Goal: Check status

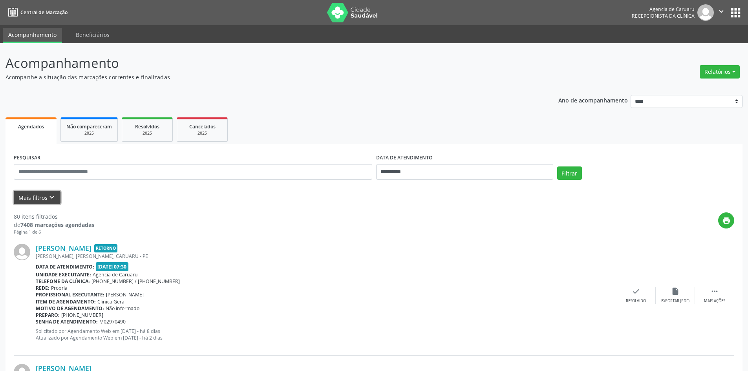
drag, startPoint x: 0, startPoint y: 0, endPoint x: 37, endPoint y: 198, distance: 201.0
click at [37, 198] on button "Mais filtros keyboard_arrow_down" at bounding box center [37, 198] width 47 height 14
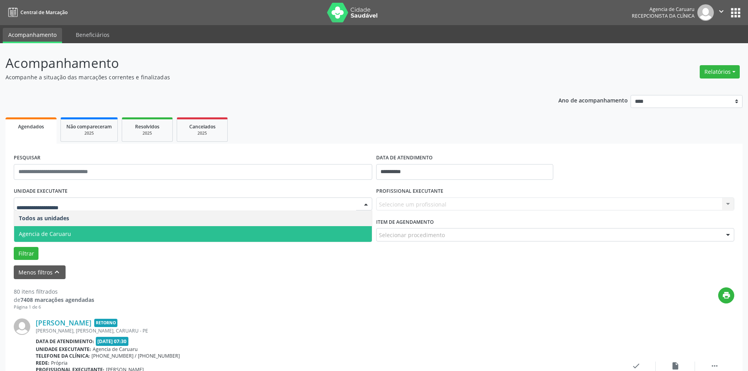
click at [51, 235] on span "Agencia de Caruaru" at bounding box center [45, 233] width 52 height 7
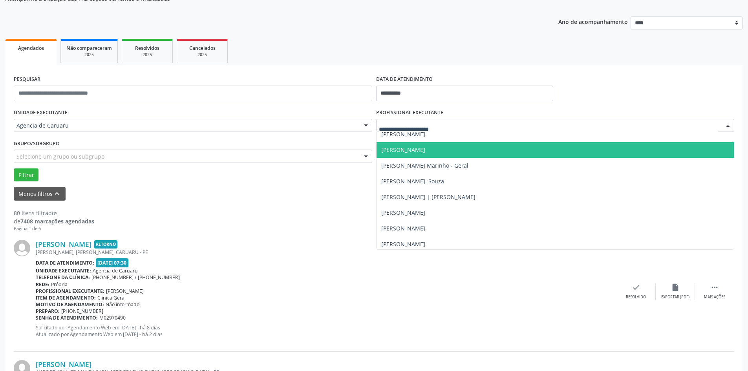
scroll to position [511, 0]
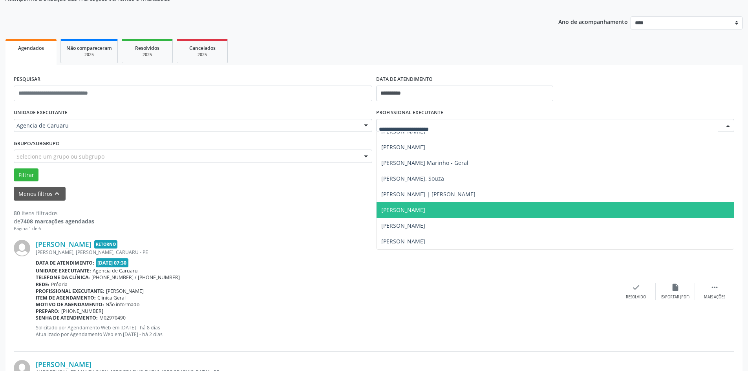
click at [421, 214] on span "[PERSON_NAME]" at bounding box center [403, 209] width 44 height 7
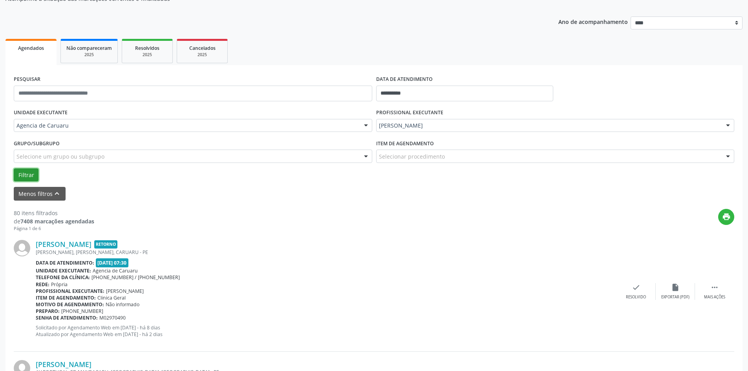
click at [30, 176] on button "Filtrar" at bounding box center [26, 175] width 25 height 13
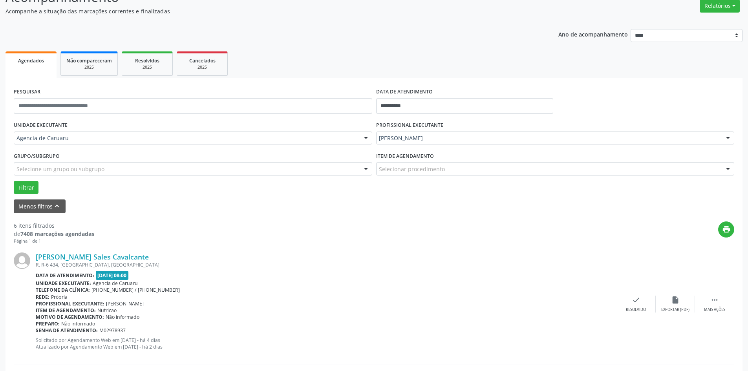
scroll to position [196, 0]
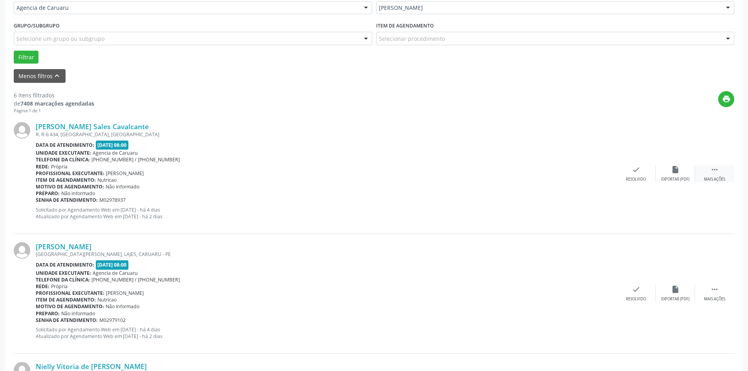
click at [705, 175] on div " Mais ações" at bounding box center [714, 173] width 39 height 17
click at [670, 172] on div "alarm_off Não compareceu" at bounding box center [675, 173] width 39 height 17
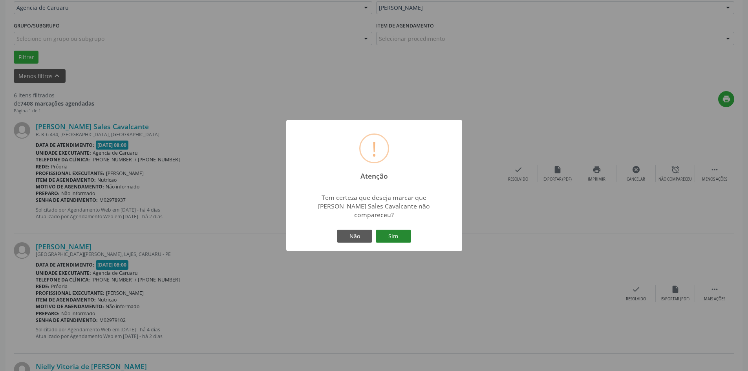
click at [398, 233] on button "Sim" at bounding box center [393, 236] width 35 height 13
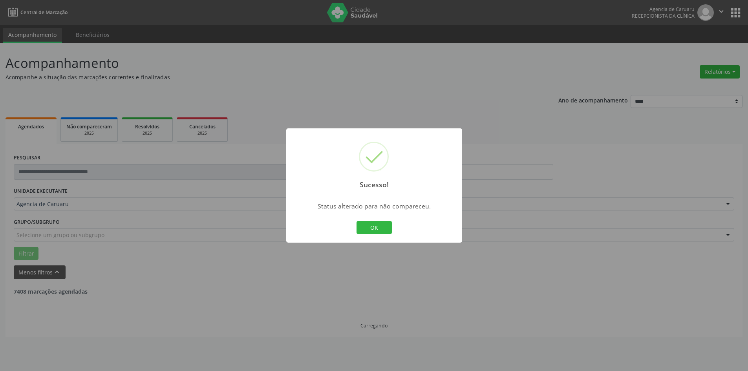
scroll to position [0, 0]
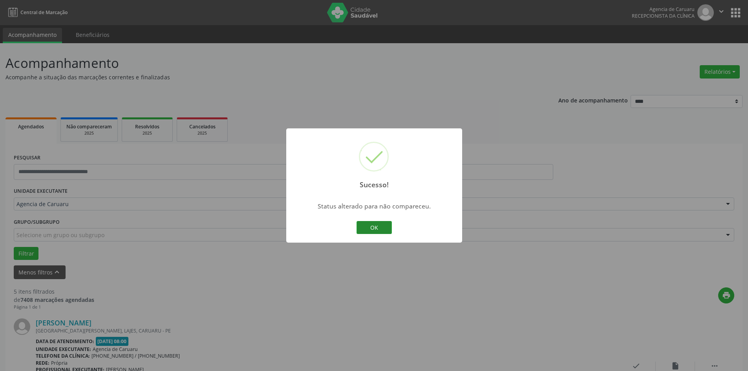
click at [384, 229] on button "OK" at bounding box center [374, 227] width 35 height 13
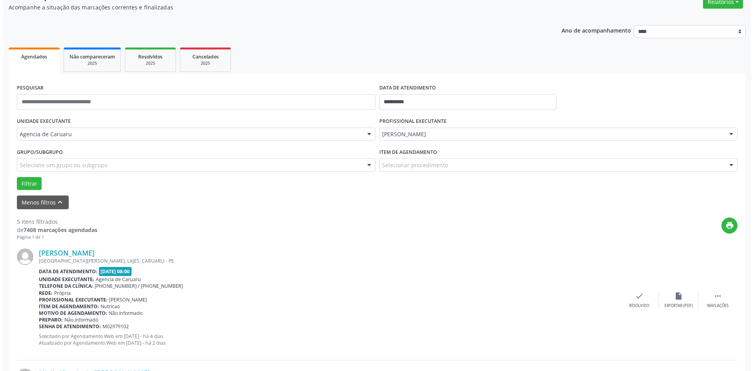
scroll to position [196, 0]
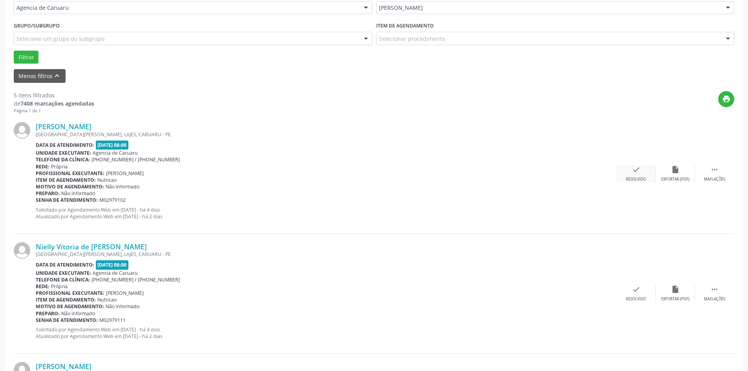
click at [632, 172] on icon "check" at bounding box center [636, 169] width 9 height 9
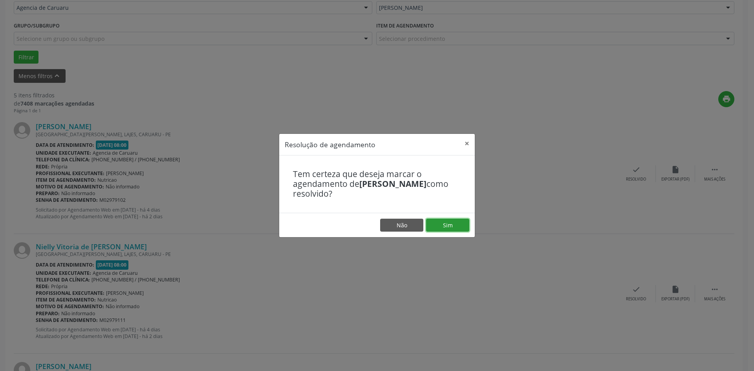
click at [445, 226] on button "Sim" at bounding box center [447, 225] width 43 height 13
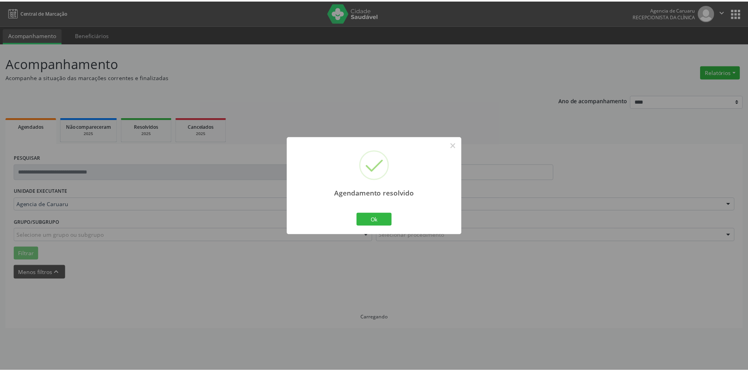
scroll to position [0, 0]
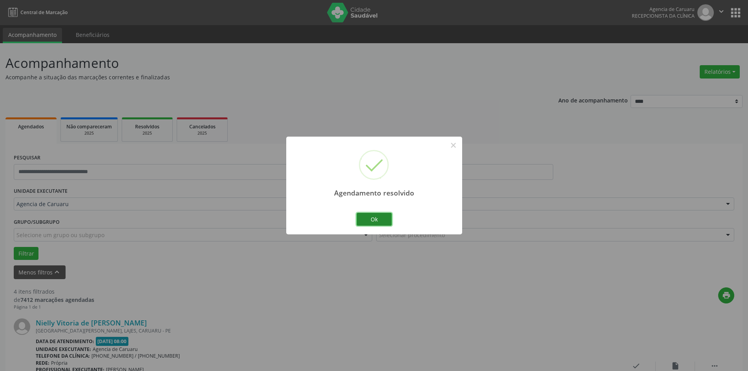
click at [374, 217] on button "Ok" at bounding box center [374, 219] width 35 height 13
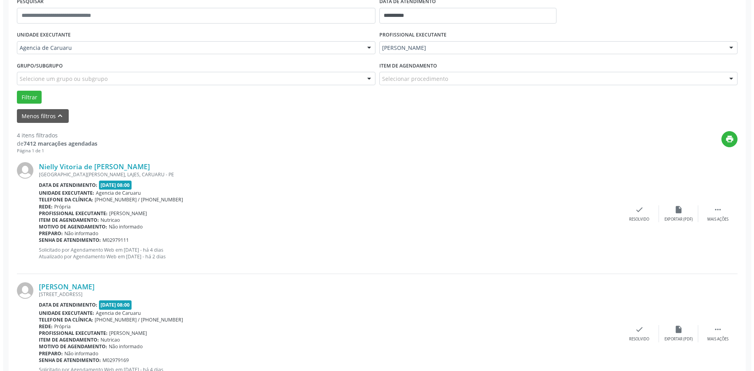
scroll to position [157, 0]
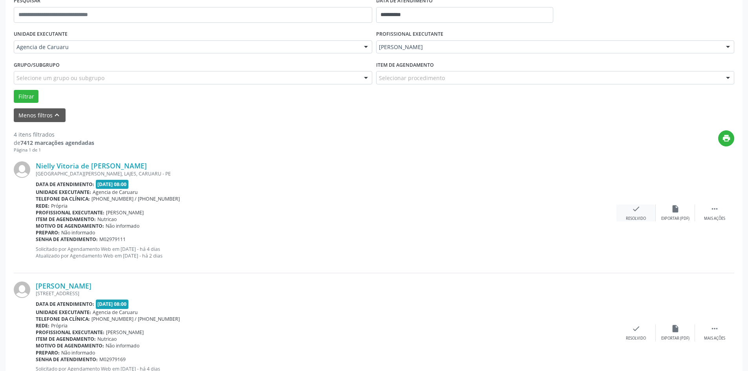
click at [628, 209] on div "check Resolvido" at bounding box center [636, 213] width 39 height 17
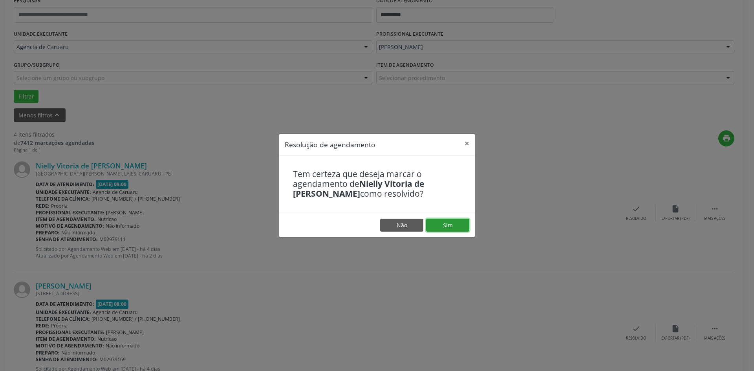
click at [454, 225] on button "Sim" at bounding box center [447, 225] width 43 height 13
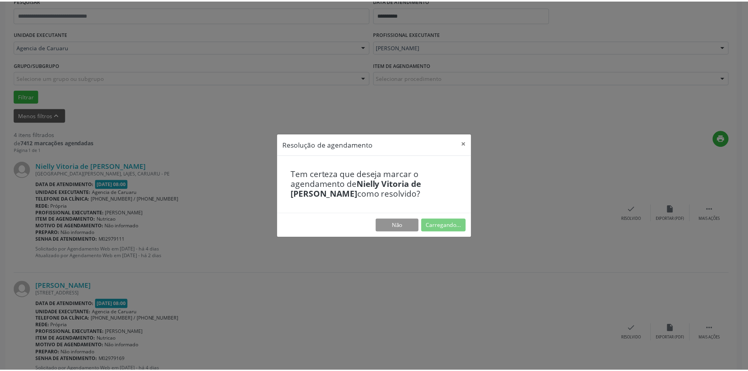
scroll to position [0, 0]
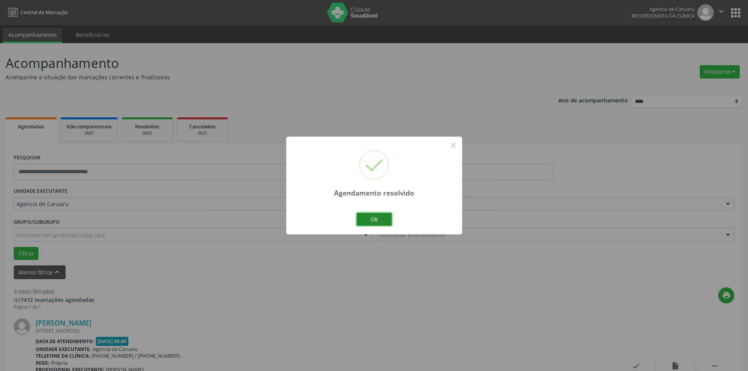
click at [377, 220] on button "Ok" at bounding box center [374, 219] width 35 height 13
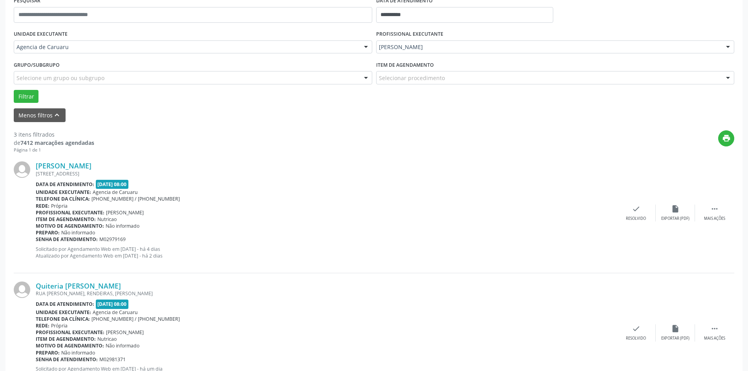
scroll to position [196, 0]
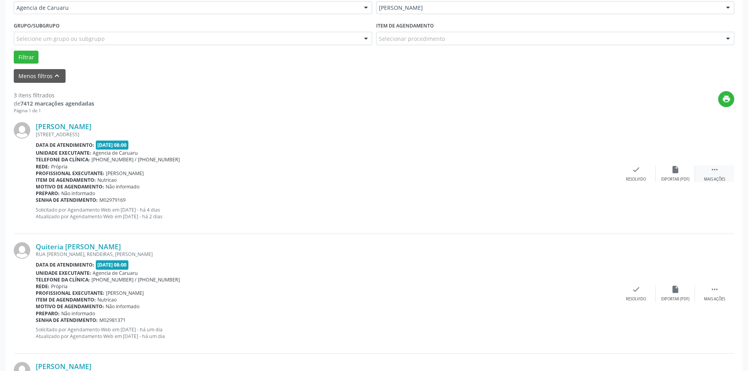
click at [710, 174] on div " Mais ações" at bounding box center [714, 173] width 39 height 17
click at [669, 178] on div "Não compareceu" at bounding box center [675, 179] width 33 height 5
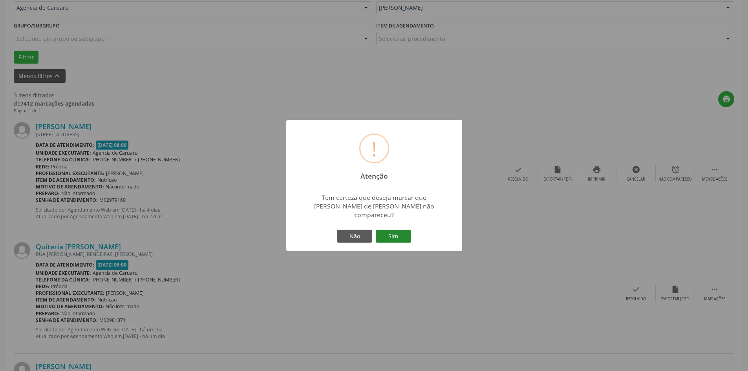
click at [396, 233] on button "Sim" at bounding box center [393, 236] width 35 height 13
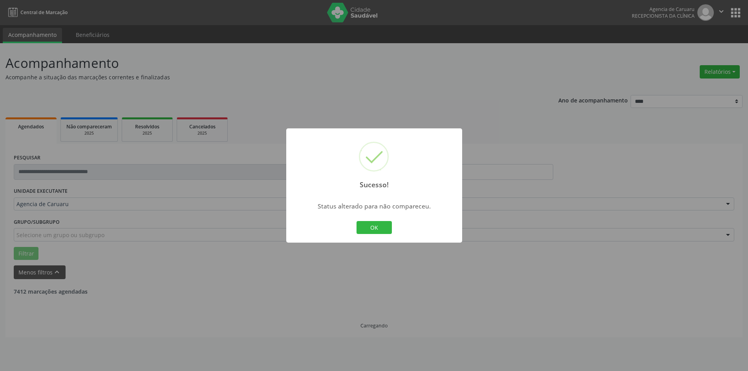
scroll to position [0, 0]
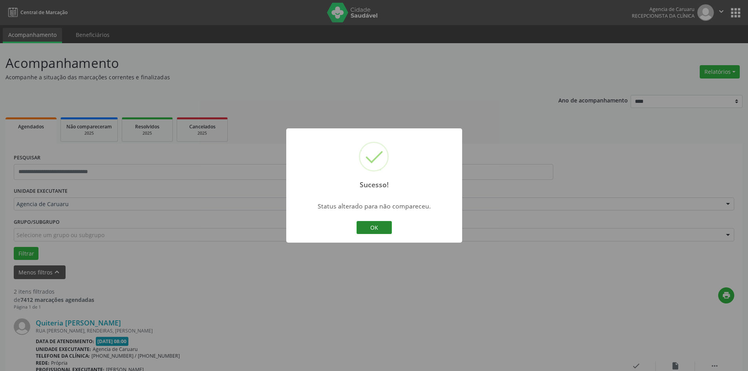
click at [371, 229] on button "OK" at bounding box center [374, 227] width 35 height 13
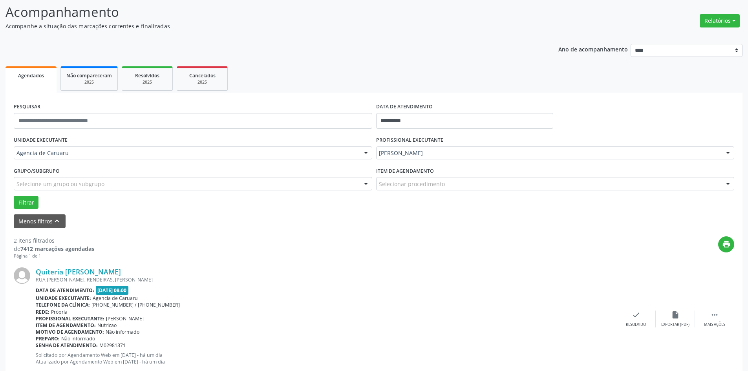
scroll to position [192, 0]
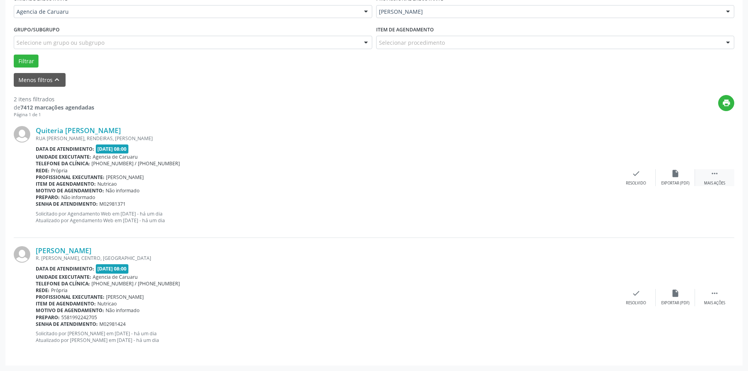
click at [710, 176] on div " Mais ações" at bounding box center [714, 177] width 39 height 17
click at [674, 175] on icon "alarm_off" at bounding box center [675, 173] width 9 height 9
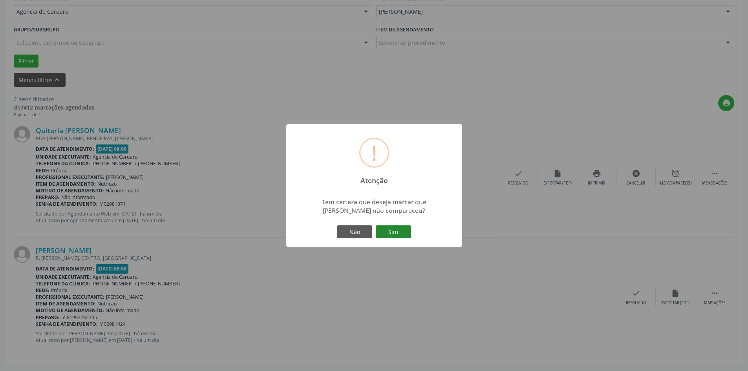
click at [395, 233] on button "Sim" at bounding box center [393, 231] width 35 height 13
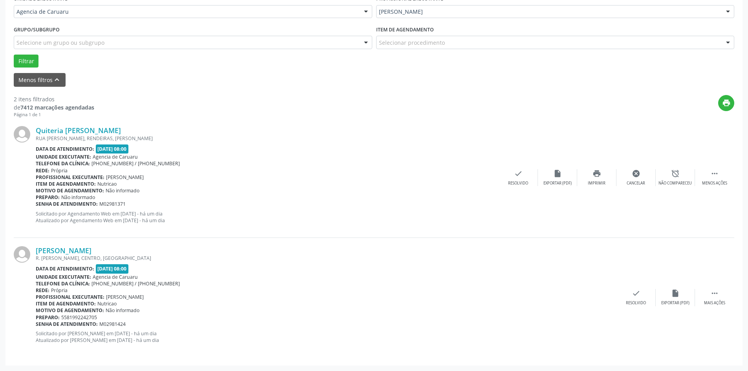
scroll to position [0, 0]
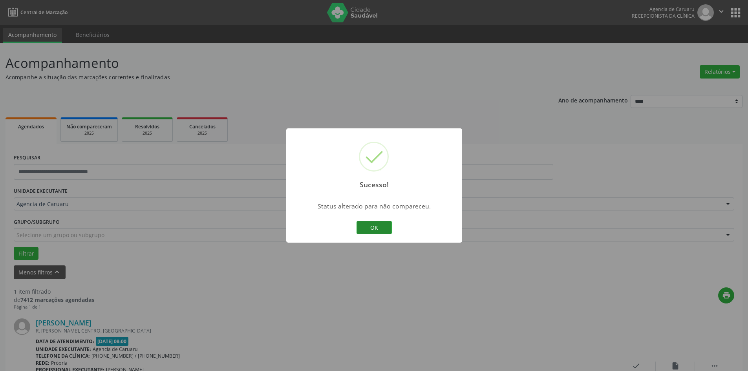
click at [367, 227] on button "OK" at bounding box center [374, 227] width 35 height 13
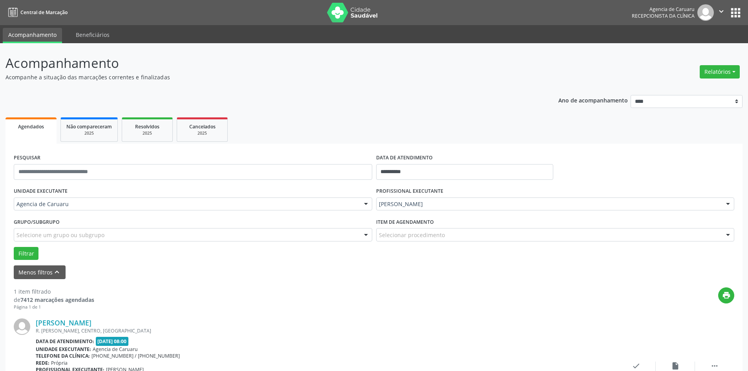
scroll to position [73, 0]
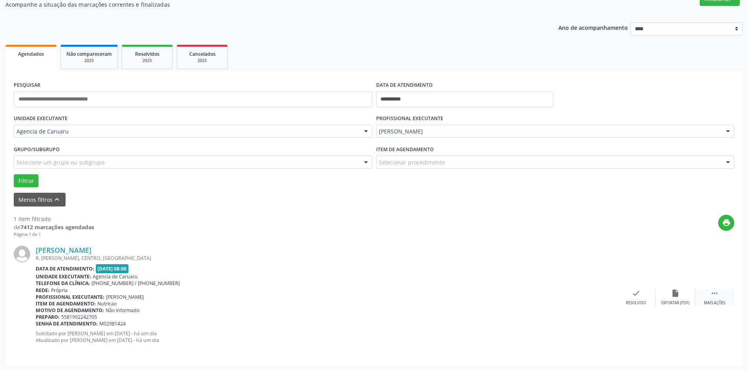
click at [716, 295] on icon "" at bounding box center [715, 293] width 9 height 9
click at [681, 303] on div "Não compareceu" at bounding box center [675, 303] width 33 height 5
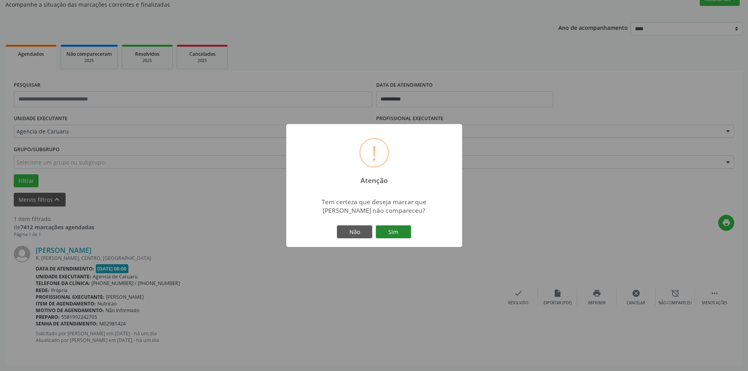
click at [393, 228] on button "Sim" at bounding box center [393, 231] width 35 height 13
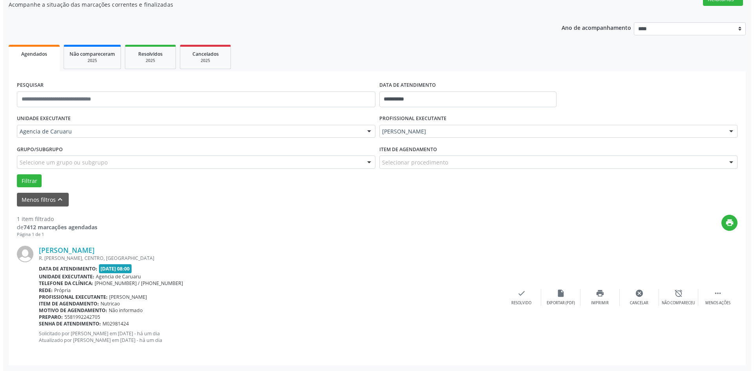
scroll to position [0, 0]
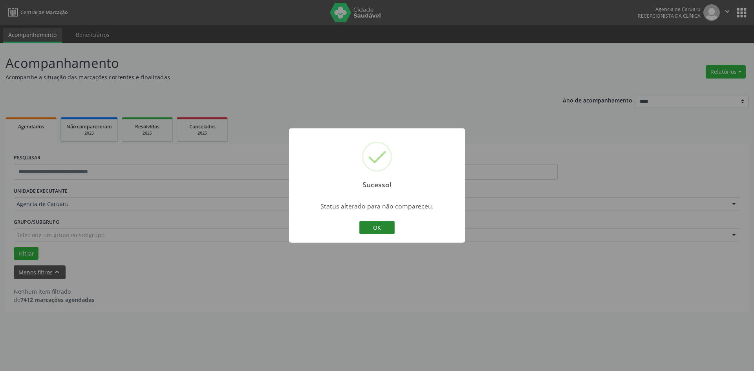
click at [382, 229] on button "OK" at bounding box center [376, 227] width 35 height 13
